Goal: Communication & Community: Participate in discussion

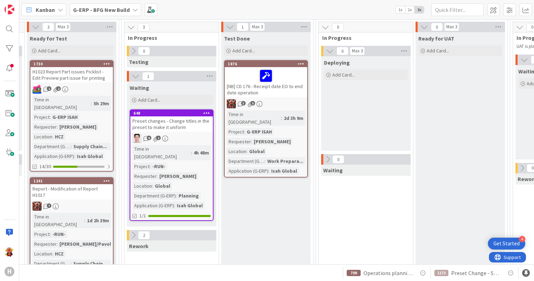
scroll to position [70, 522]
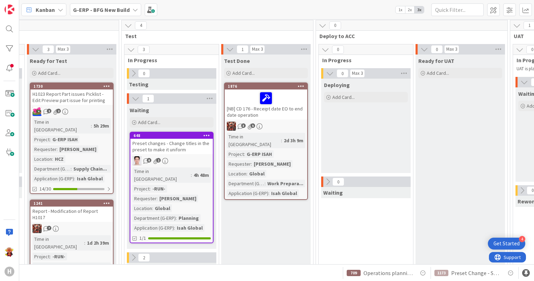
click at [292, 123] on div "3 5" at bounding box center [266, 126] width 82 height 9
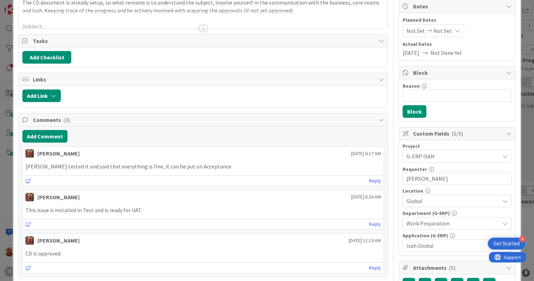
scroll to position [70, 0]
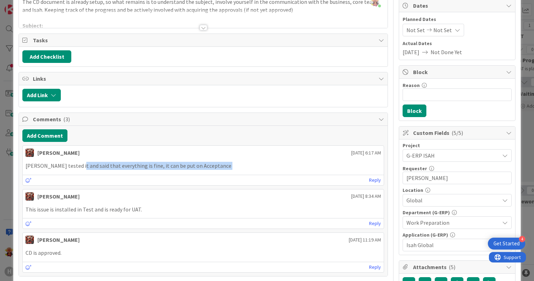
drag, startPoint x: 77, startPoint y: 170, endPoint x: 211, endPoint y: 176, distance: 133.5
click at [211, 176] on div "[PERSON_NAME] [DATE] 6:17 AM [PERSON_NAME] tested it and said that everything i…" at bounding box center [202, 165] width 361 height 40
click at [211, 176] on div "Reply" at bounding box center [203, 180] width 361 height 10
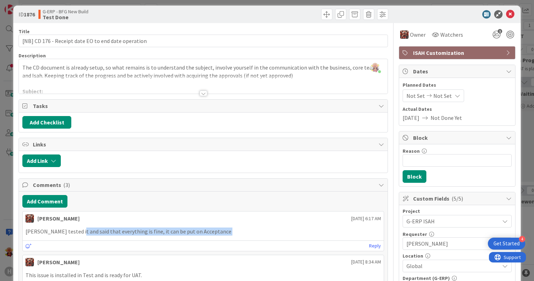
scroll to position [0, 0]
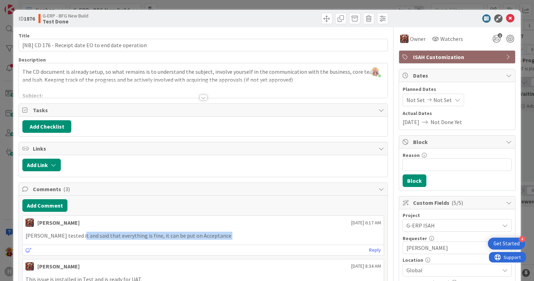
click at [194, 231] on p "[PERSON_NAME] tested it and said that everything is fine, it can be put on Acce…" at bounding box center [202, 235] width 355 height 8
drag, startPoint x: 150, startPoint y: 237, endPoint x: 193, endPoint y: 235, distance: 43.3
click at [193, 235] on p "[PERSON_NAME] tested it and said that everything is fine, it can be put on Acce…" at bounding box center [202, 235] width 355 height 8
drag, startPoint x: 193, startPoint y: 235, endPoint x: 198, endPoint y: 235, distance: 4.9
click at [193, 235] on p "[PERSON_NAME] tested it and said that everything is fine, it can be put on Acce…" at bounding box center [202, 235] width 355 height 8
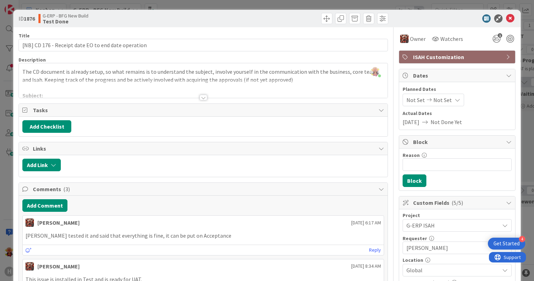
click at [219, 247] on div "Reply" at bounding box center [203, 249] width 361 height 10
click at [506, 22] on icon at bounding box center [510, 18] width 8 height 8
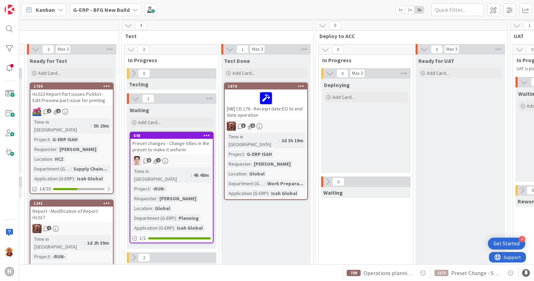
click at [80, 7] on b "G-ERP - BFG New Build" at bounding box center [101, 9] width 57 height 7
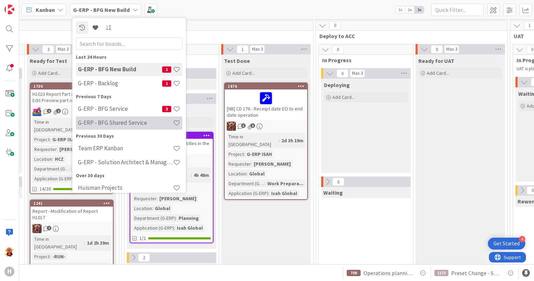
click at [127, 121] on h4 "G-ERP - BFG Shared Service" at bounding box center [125, 122] width 95 height 7
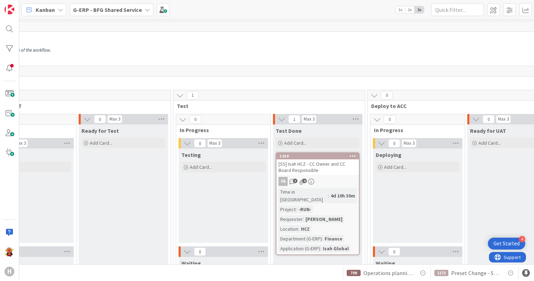
scroll to position [70, 620]
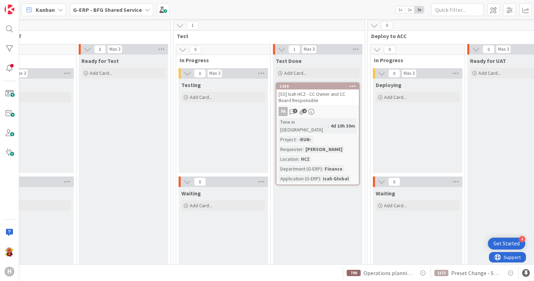
click at [334, 103] on div "[SS] Isah HCZ - CC Owner and CC Board Responsible" at bounding box center [317, 96] width 82 height 15
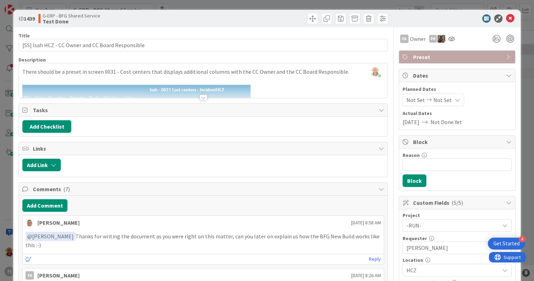
drag, startPoint x: 211, startPoint y: 235, endPoint x: 363, endPoint y: 239, distance: 152.3
click at [363, 239] on p "﻿ @ [PERSON_NAME] ﻿ Thanks for writing the document as you were right on this m…" at bounding box center [202, 239] width 355 height 17
click at [337, 240] on div "﻿ @ [PERSON_NAME] ﻿ Thanks for writing the document as you were right on this m…" at bounding box center [203, 240] width 361 height 23
drag, startPoint x: 215, startPoint y: 237, endPoint x: 345, endPoint y: 235, distance: 129.9
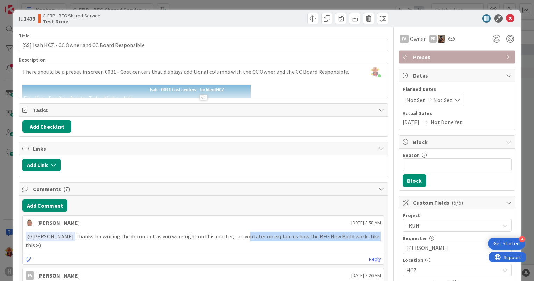
click at [345, 235] on p "﻿ @ [PERSON_NAME] ﻿ Thanks for writing the document as you were right on this m…" at bounding box center [202, 239] width 355 height 17
click at [300, 236] on p "﻿ @ [PERSON_NAME] ﻿ Thanks for writing the document as you were right on this m…" at bounding box center [202, 239] width 355 height 17
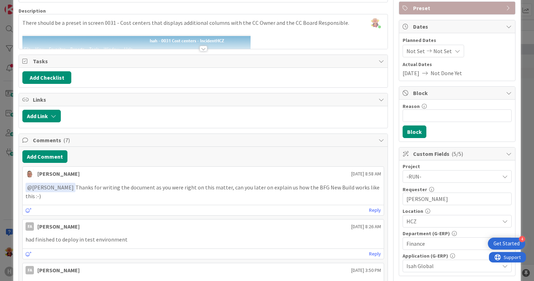
scroll to position [70, 0]
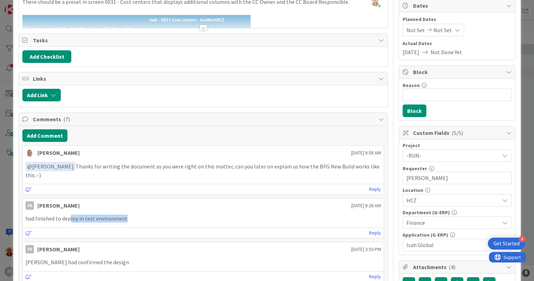
drag, startPoint x: 69, startPoint y: 211, endPoint x: 148, endPoint y: 218, distance: 79.6
click at [148, 218] on div "FA [PERSON_NAME] [DATE] 8:26 AM had finished to deploy in test environment [DAT…" at bounding box center [202, 218] width 361 height 40
click at [148, 227] on div "Reply" at bounding box center [203, 232] width 361 height 10
click at [125, 214] on p "had finished to deploy in test environment" at bounding box center [202, 218] width 355 height 8
drag, startPoint x: 64, startPoint y: 252, endPoint x: 91, endPoint y: 256, distance: 27.8
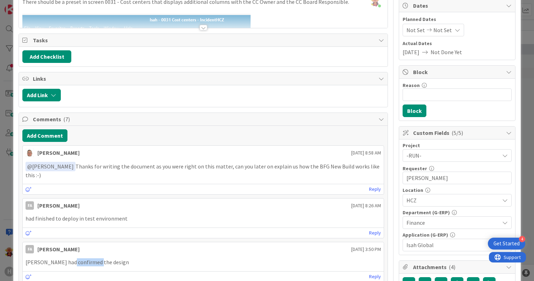
click at [91, 258] on p "[PERSON_NAME] had confirmed the design" at bounding box center [202, 262] width 355 height 8
drag, startPoint x: 91, startPoint y: 256, endPoint x: 119, endPoint y: 254, distance: 27.6
click at [91, 258] on p "[PERSON_NAME] had confirmed the design" at bounding box center [202, 262] width 355 height 8
click at [125, 258] on p "[PERSON_NAME] had confirmed the design" at bounding box center [202, 262] width 355 height 8
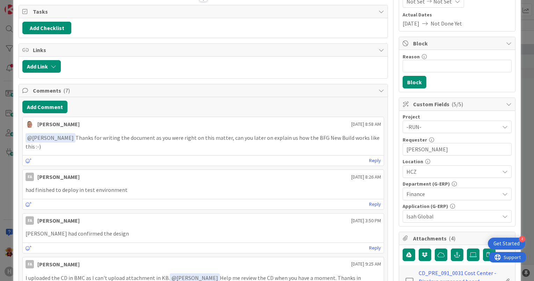
scroll to position [140, 0]
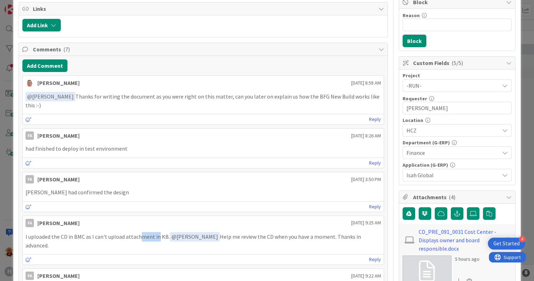
drag, startPoint x: 157, startPoint y: 226, endPoint x: 138, endPoint y: 226, distance: 18.9
click at [138, 232] on p "I uploaded the CD in BMC as I can't upload attachment in KB. ﻿ @ [PERSON_NAME] …" at bounding box center [202, 240] width 355 height 17
drag, startPoint x: 138, startPoint y: 226, endPoint x: 129, endPoint y: 228, distance: 9.3
click at [138, 232] on p "I uploaded the CD in BMC as I can't upload attachment in KB. ﻿ @ [PERSON_NAME] …" at bounding box center [202, 240] width 355 height 17
click at [108, 232] on p "I uploaded the CD in BMC as I can't upload attachment in KB. ﻿ @ [PERSON_NAME] …" at bounding box center [202, 240] width 355 height 17
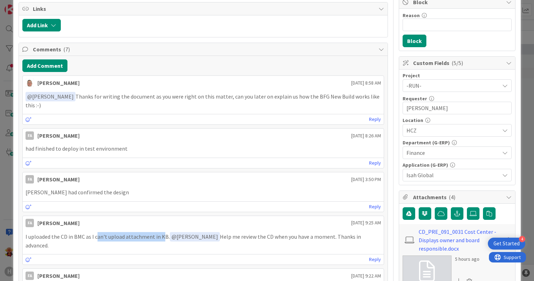
drag, startPoint x: 96, startPoint y: 228, endPoint x: 162, endPoint y: 229, distance: 66.3
click at [162, 232] on p "I uploaded the CD in BMC as I can't upload attachment in KB. ﻿ @ [PERSON_NAME] …" at bounding box center [202, 240] width 355 height 17
drag, startPoint x: 162, startPoint y: 229, endPoint x: 169, endPoint y: 229, distance: 7.3
click at [162, 232] on p "I uploaded the CD in BMC as I can't upload attachment in KB. ﻿ @ [PERSON_NAME] …" at bounding box center [202, 240] width 355 height 17
drag, startPoint x: 219, startPoint y: 225, endPoint x: 284, endPoint y: 226, distance: 64.6
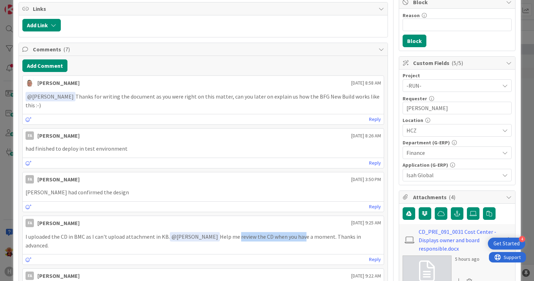
click at [284, 232] on p "I uploaded the CD in BMC as I can't upload attachment in KB. ﻿ @ [PERSON_NAME] …" at bounding box center [202, 240] width 355 height 17
click at [288, 232] on p "I uploaded the CD in BMC as I can't upload attachment in KB. ﻿ @ [PERSON_NAME] …" at bounding box center [202, 240] width 355 height 17
drag, startPoint x: 276, startPoint y: 228, endPoint x: 228, endPoint y: 229, distance: 48.6
click at [228, 232] on p "I uploaded the CD in BMC as I can't upload attachment in KB. ﻿ @ [PERSON_NAME] …" at bounding box center [202, 240] width 355 height 17
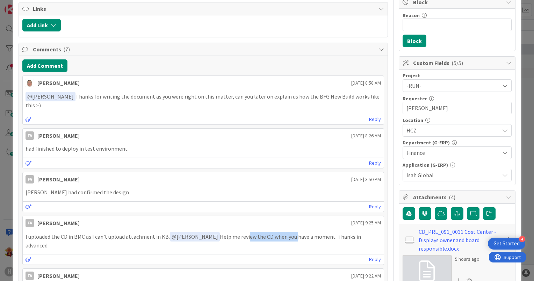
click at [228, 232] on p "I uploaded the CD in BMC as I can't upload attachment in KB. ﻿ @ [PERSON_NAME] …" at bounding box center [202, 240] width 355 height 17
click at [309, 232] on p "I uploaded the CD in BMC as I can't upload attachment in KB. ﻿ @ [PERSON_NAME] …" at bounding box center [202, 240] width 355 height 17
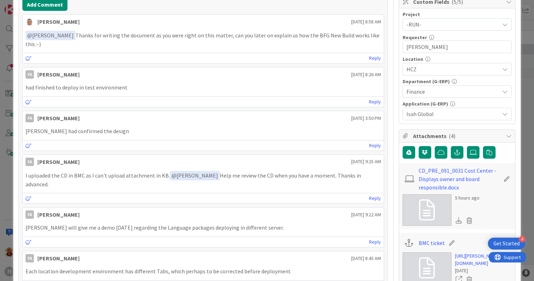
scroll to position [209, 0]
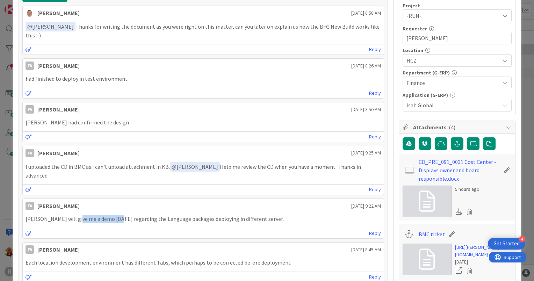
drag, startPoint x: 74, startPoint y: 201, endPoint x: 116, endPoint y: 206, distance: 42.2
click at [116, 212] on div "[PERSON_NAME] will give me a demo [DATE] regarding the Language packages deploy…" at bounding box center [203, 219] width 361 height 14
click at [134, 212] on div "[PERSON_NAME] will give me a demo [DATE] regarding the Language packages deploy…" at bounding box center [203, 219] width 361 height 14
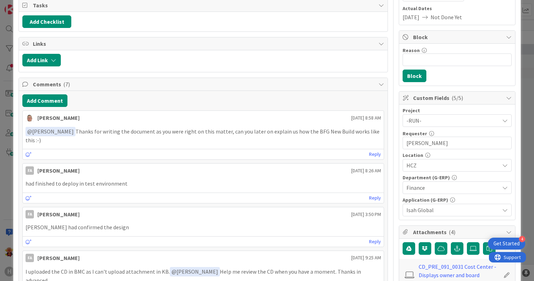
scroll to position [0, 0]
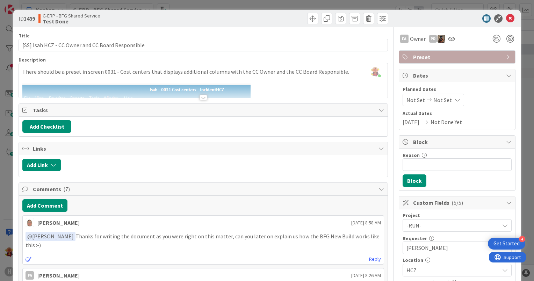
click at [212, 97] on div at bounding box center [203, 89] width 368 height 18
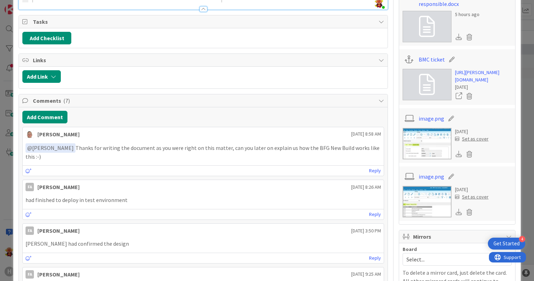
scroll to position [314, 0]
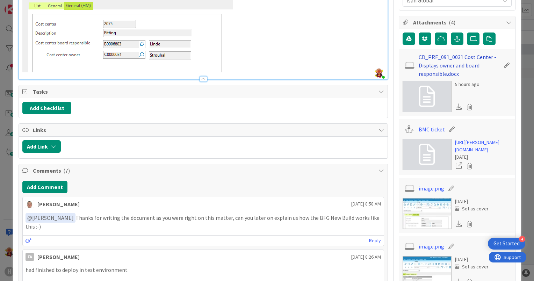
click at [426, 73] on link "CD_PRE_091_0031 Cost Center - Displays owner and board responsible.docx" at bounding box center [458, 65] width 81 height 25
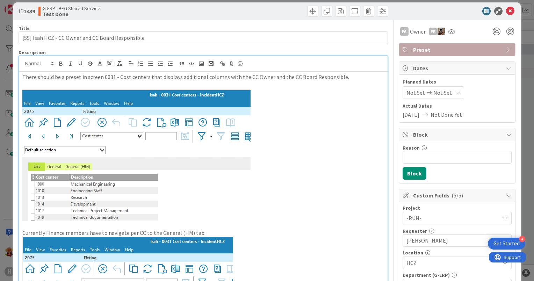
scroll to position [0, 0]
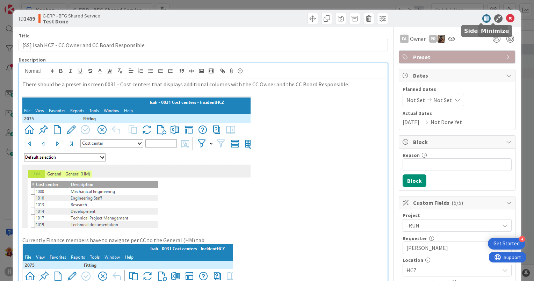
click at [510, 17] on div "ID 1439 G-ERP - BFG Shared Service Test Done" at bounding box center [266, 18] width 507 height 17
click at [508, 18] on icon at bounding box center [510, 18] width 8 height 8
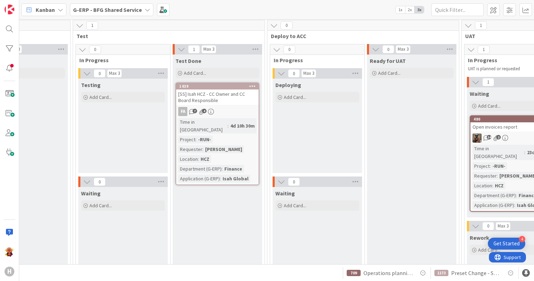
scroll to position [70, 725]
